Goal: Task Accomplishment & Management: Manage account settings

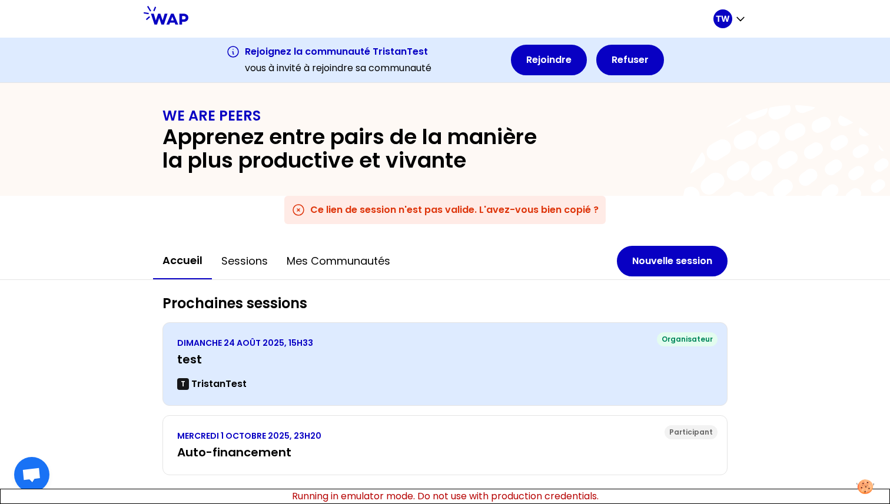
click at [278, 330] on div "Organisateur [DATE] 15H33 test T TristanTest" at bounding box center [444, 364] width 565 height 84
click at [277, 341] on p "DIMANCHE 24 AOÛT 2025, 15H33" at bounding box center [444, 343] width 535 height 12
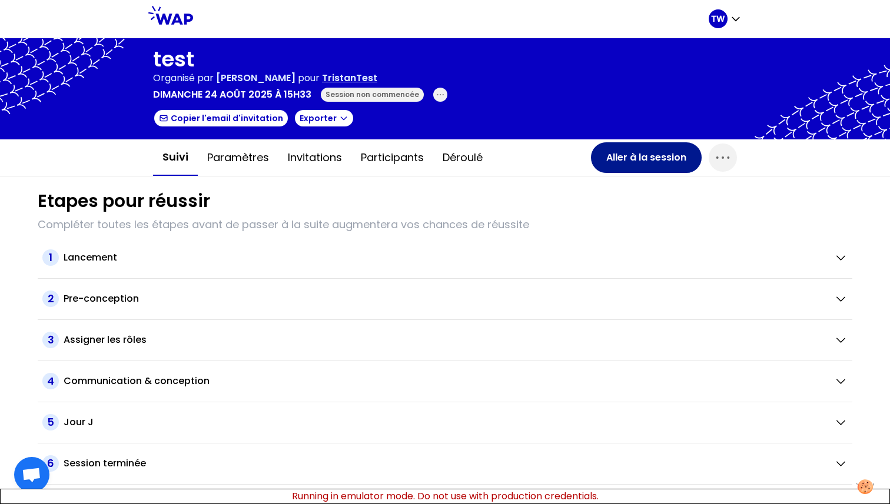
click at [633, 162] on button "Aller à la session" at bounding box center [646, 157] width 111 height 31
click at [330, 161] on button "Invitations" at bounding box center [314, 157] width 73 height 35
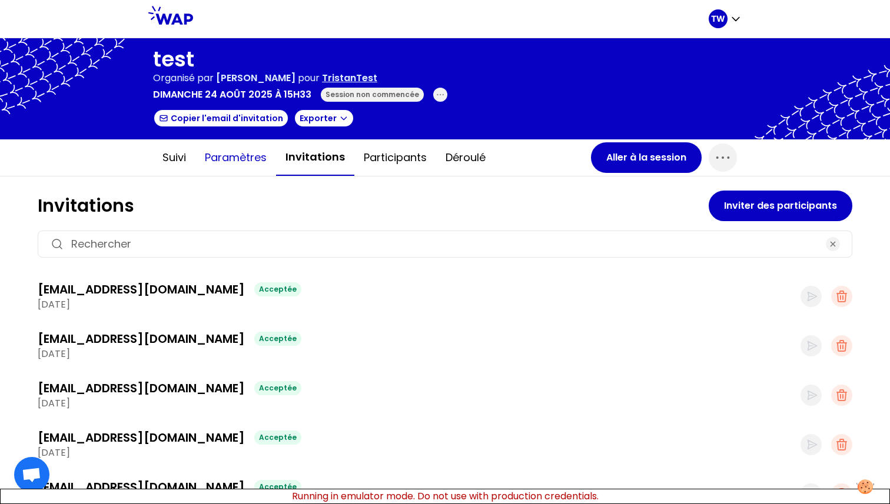
click at [242, 155] on button "Paramètres" at bounding box center [235, 157] width 81 height 35
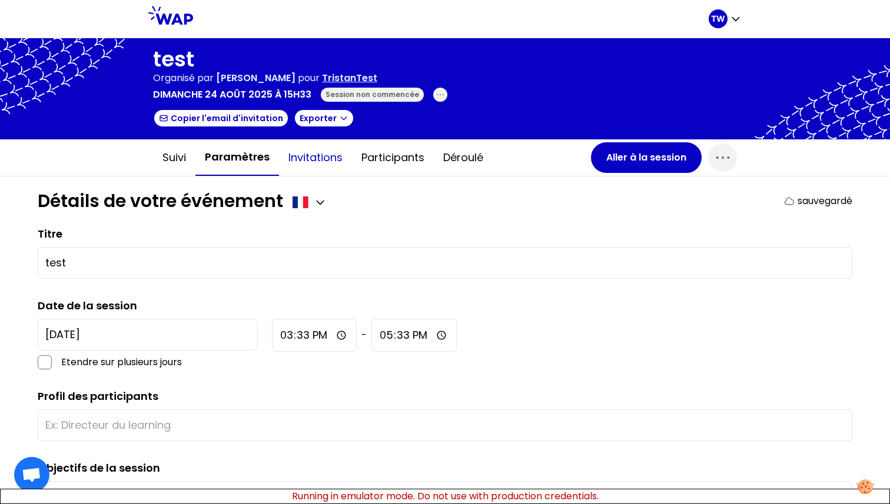
click at [308, 161] on button "Invitations" at bounding box center [315, 157] width 73 height 35
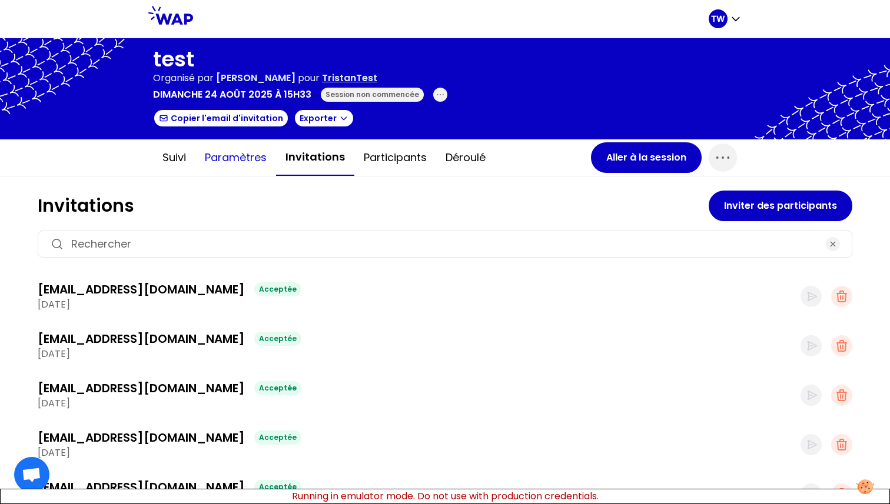
click at [225, 160] on button "Paramètres" at bounding box center [235, 157] width 81 height 35
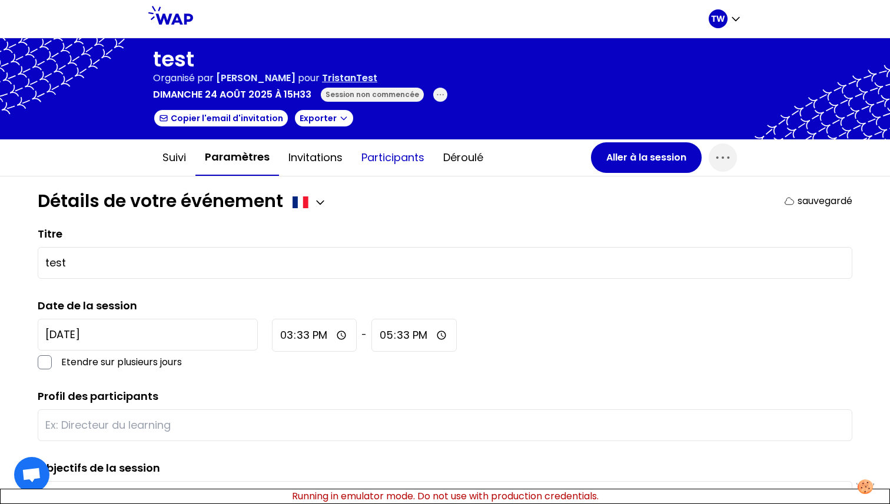
click at [397, 159] on button "Participants" at bounding box center [393, 157] width 82 height 35
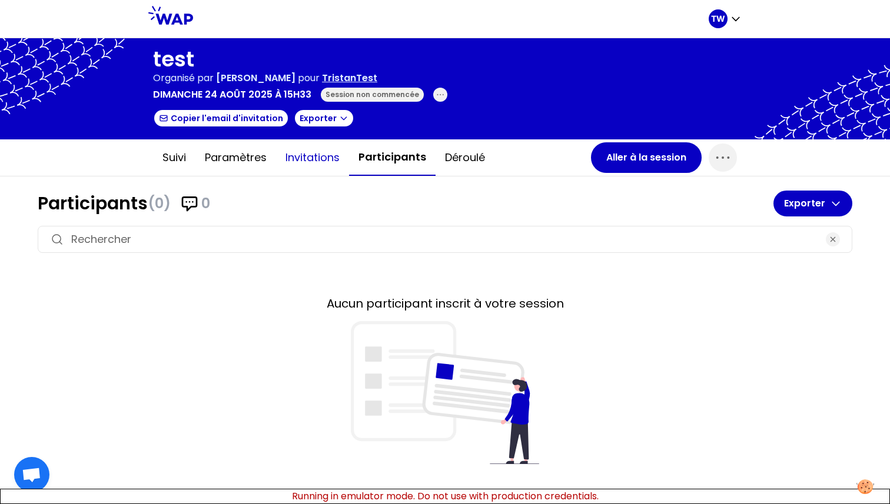
click at [335, 157] on button "Invitations" at bounding box center [312, 157] width 73 height 35
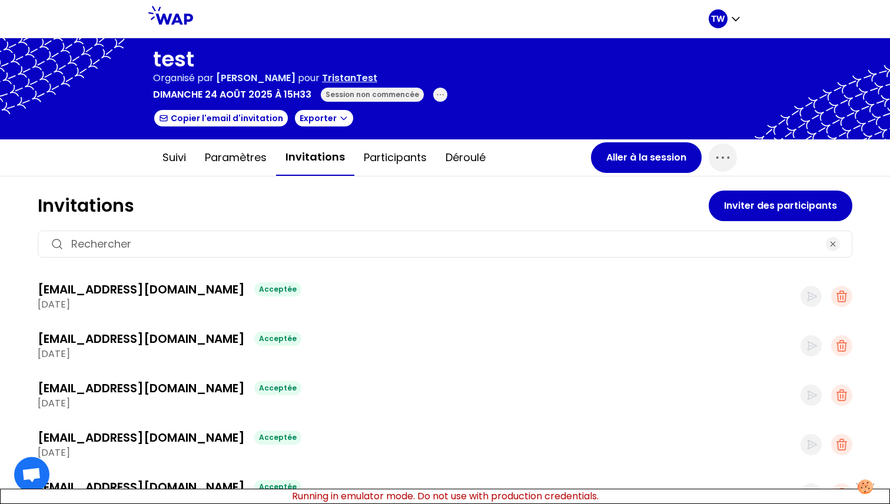
scroll to position [10, 0]
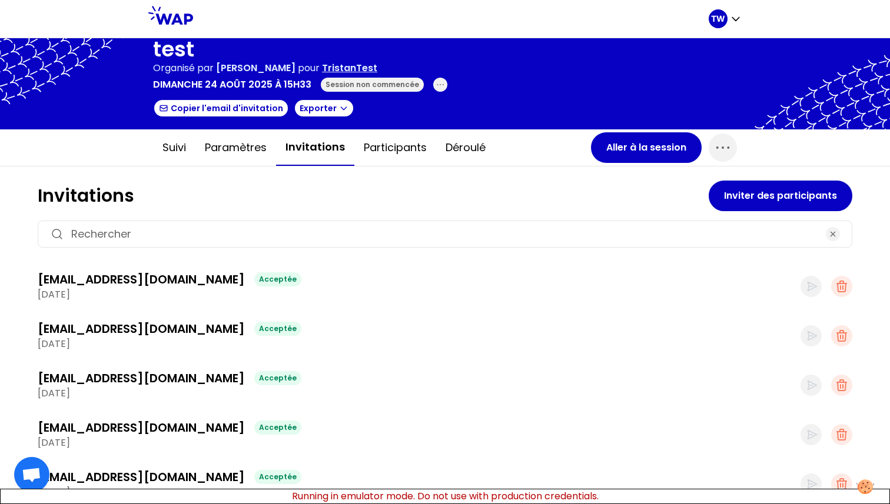
click at [633, 234] on input at bounding box center [444, 234] width 747 height 16
type input "test1"
click at [181, 234] on input "test1" at bounding box center [444, 234] width 747 height 16
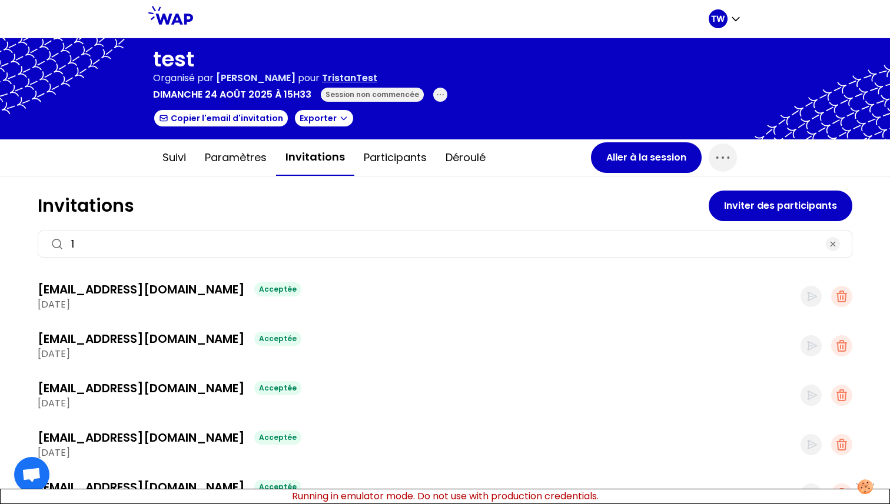
type input "1"
type input "[EMAIL_ADDRESS]"
type input "1"
type input "2"
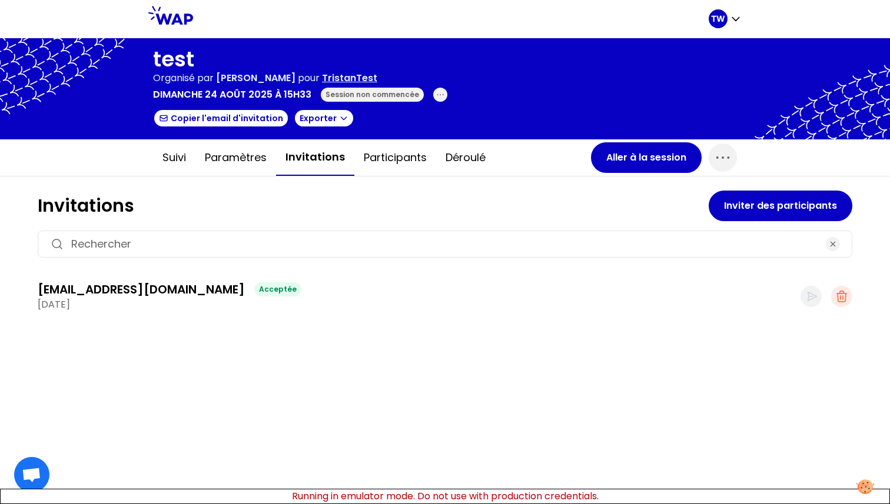
type input "3"
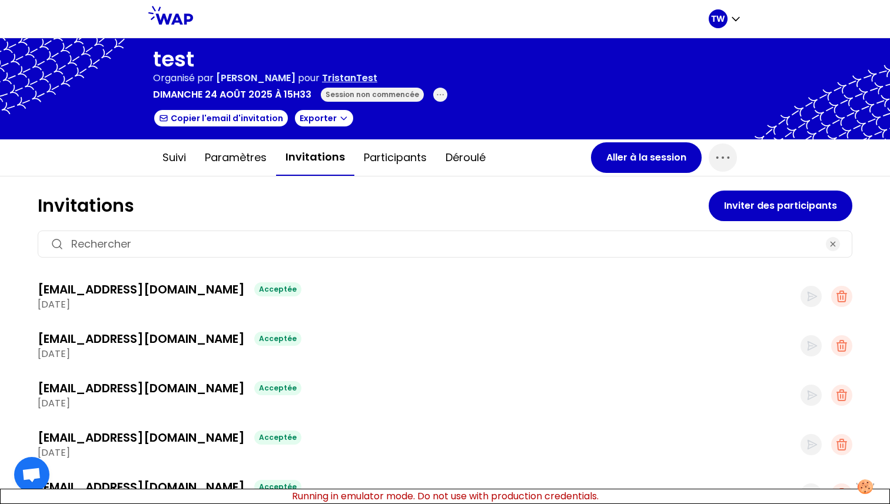
type input "4"
type input "1"
type input "t"
click at [401, 169] on button "Participants" at bounding box center [395, 157] width 82 height 35
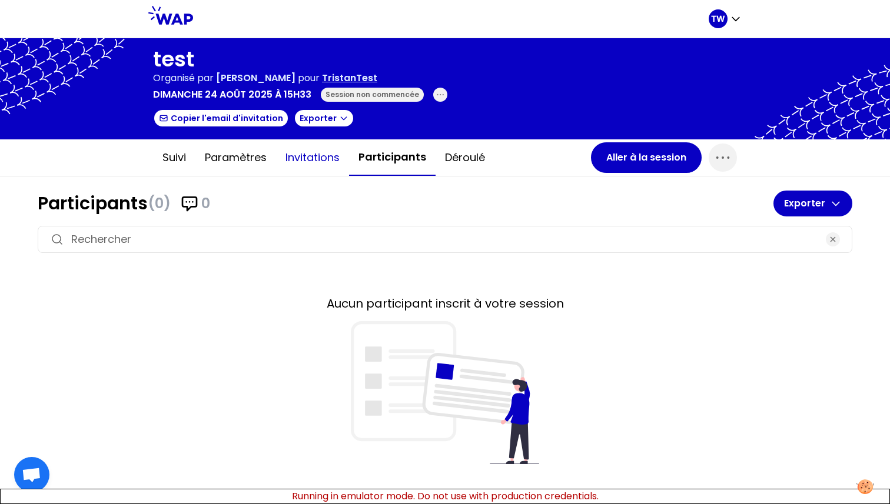
click at [321, 161] on button "Invitations" at bounding box center [312, 157] width 73 height 35
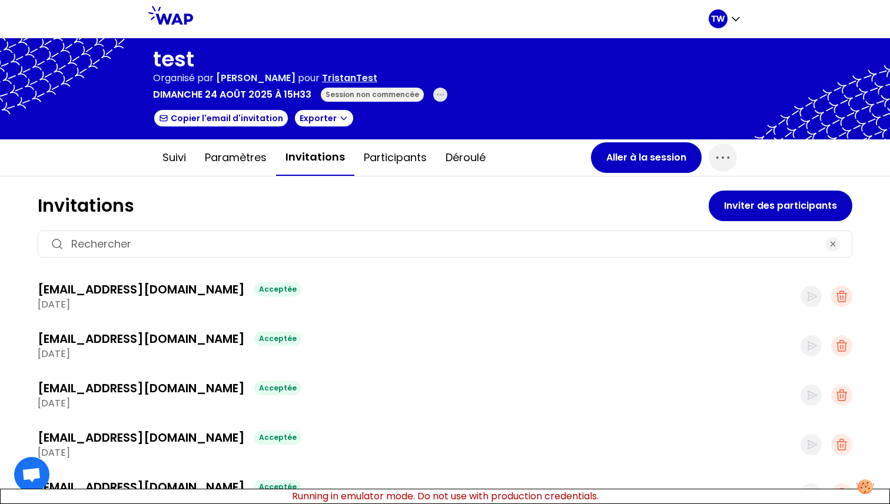
click at [435, 95] on icon "button" at bounding box center [439, 94] width 9 height 9
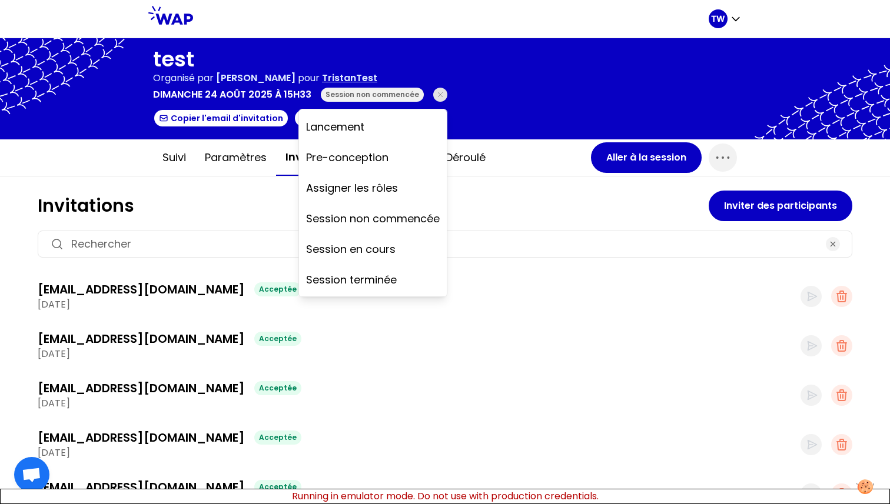
click at [544, 49] on div at bounding box center [445, 88] width 890 height 101
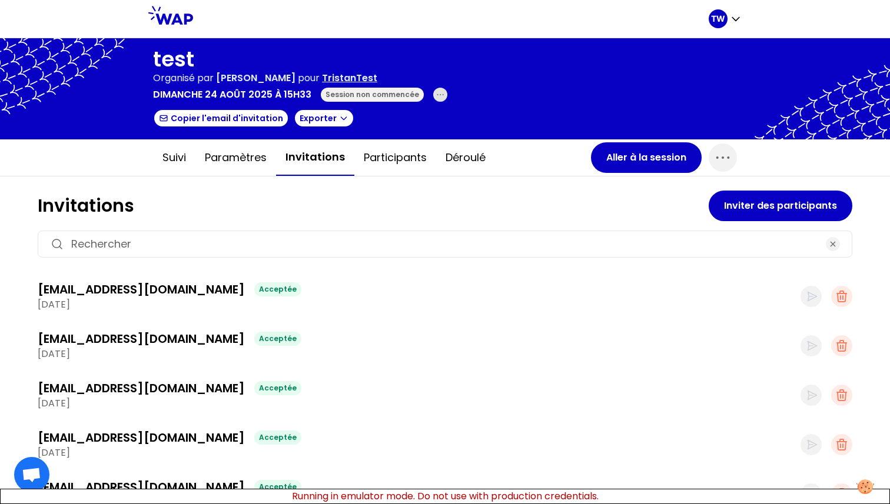
click at [162, 58] on h1 "test" at bounding box center [300, 60] width 294 height 24
click at [474, 67] on div at bounding box center [445, 88] width 890 height 101
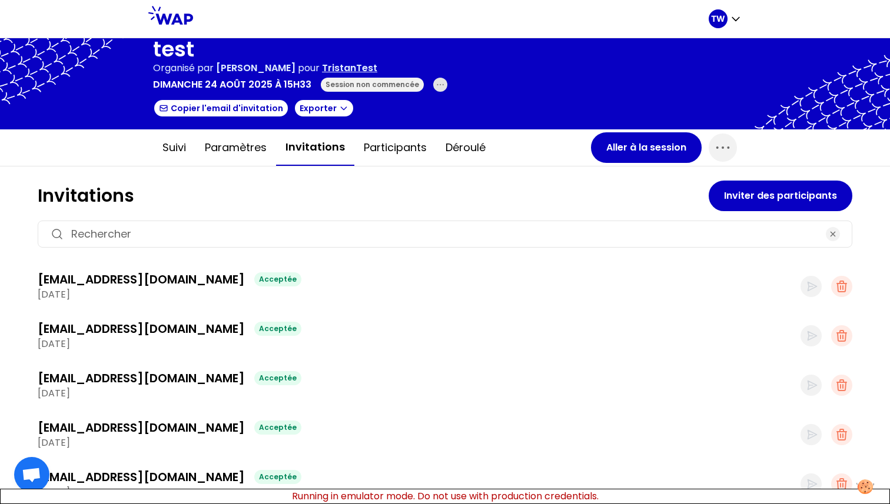
scroll to position [7, 0]
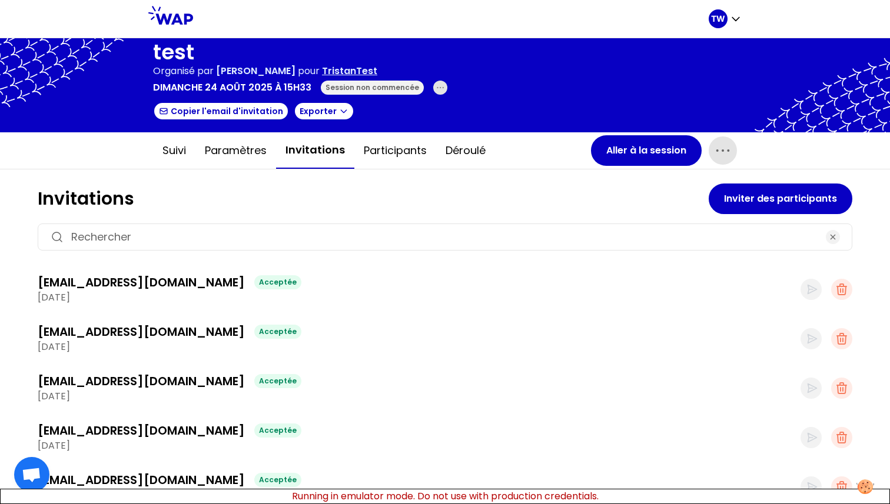
click at [724, 144] on icon "button" at bounding box center [722, 150] width 19 height 19
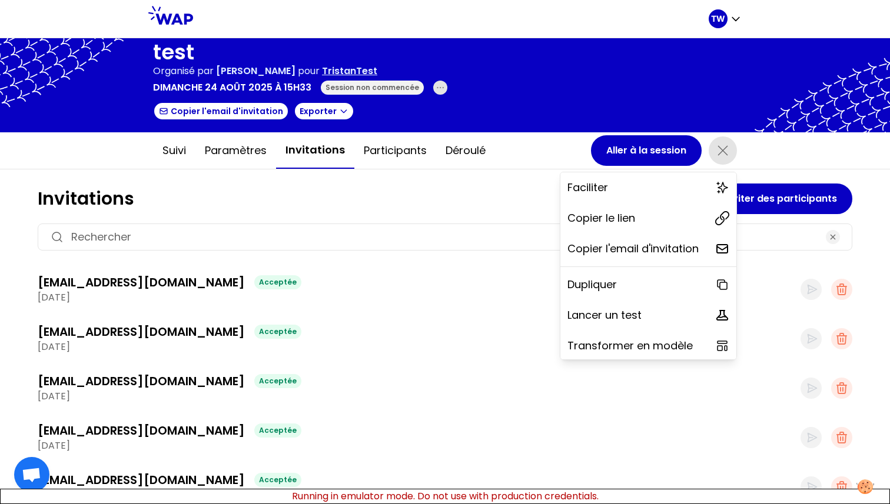
scroll to position [32, 0]
click at [641, 247] on p "Copier l'email d'invitation" at bounding box center [632, 249] width 131 height 16
